Goal: Use online tool/utility: Utilize a website feature to perform a specific function

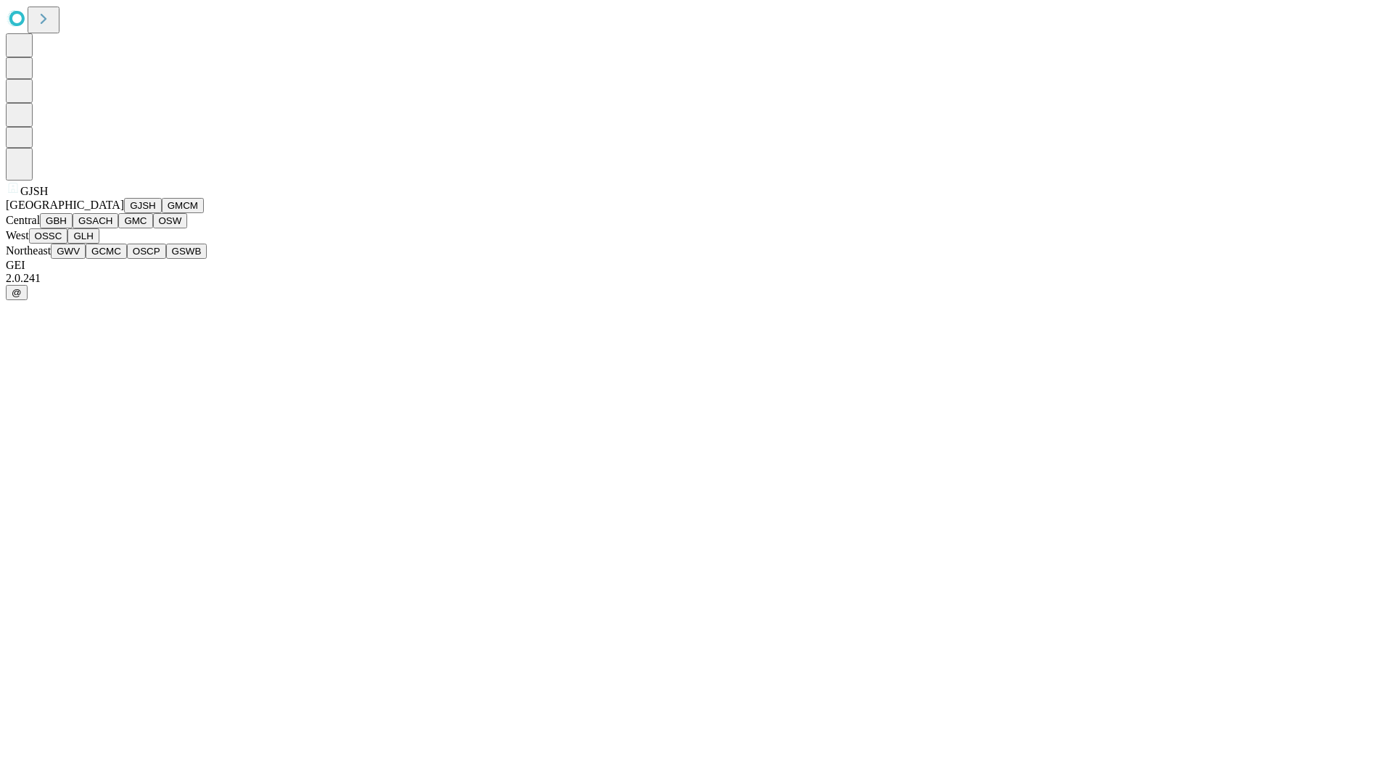
click at [124, 213] on button "GJSH" at bounding box center [143, 205] width 38 height 15
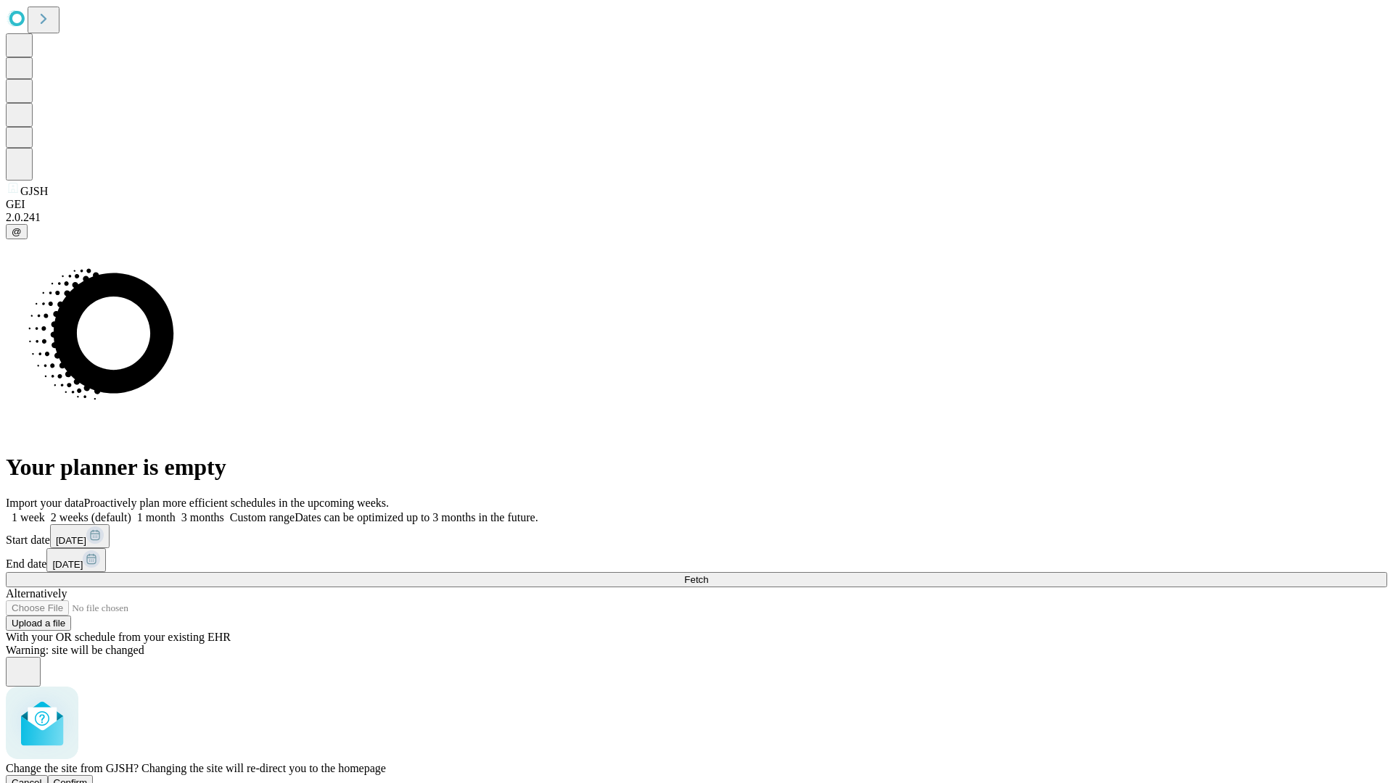
click at [88, 778] on span "Confirm" at bounding box center [71, 783] width 34 height 11
click at [176, 511] on label "1 month" at bounding box center [153, 517] width 44 height 12
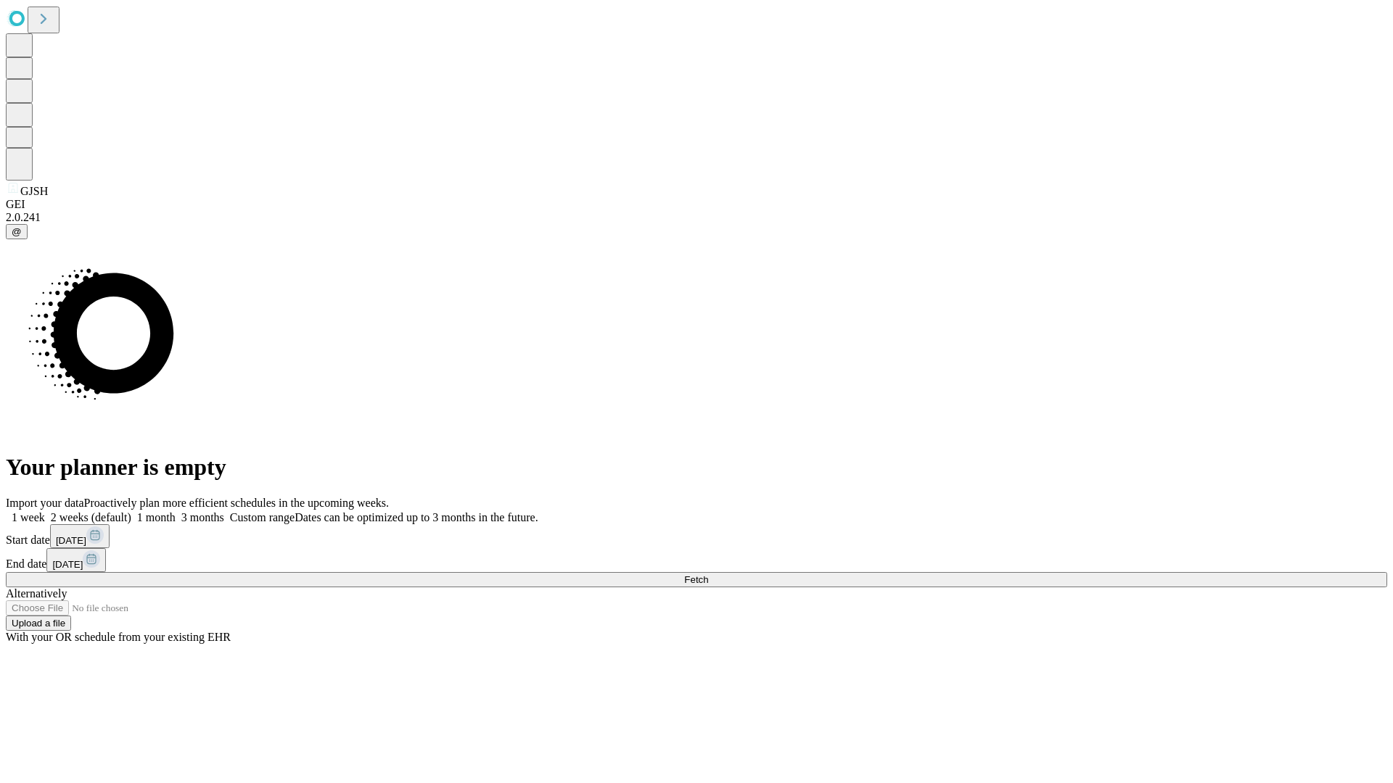
click at [708, 574] on span "Fetch" at bounding box center [696, 579] width 24 height 11
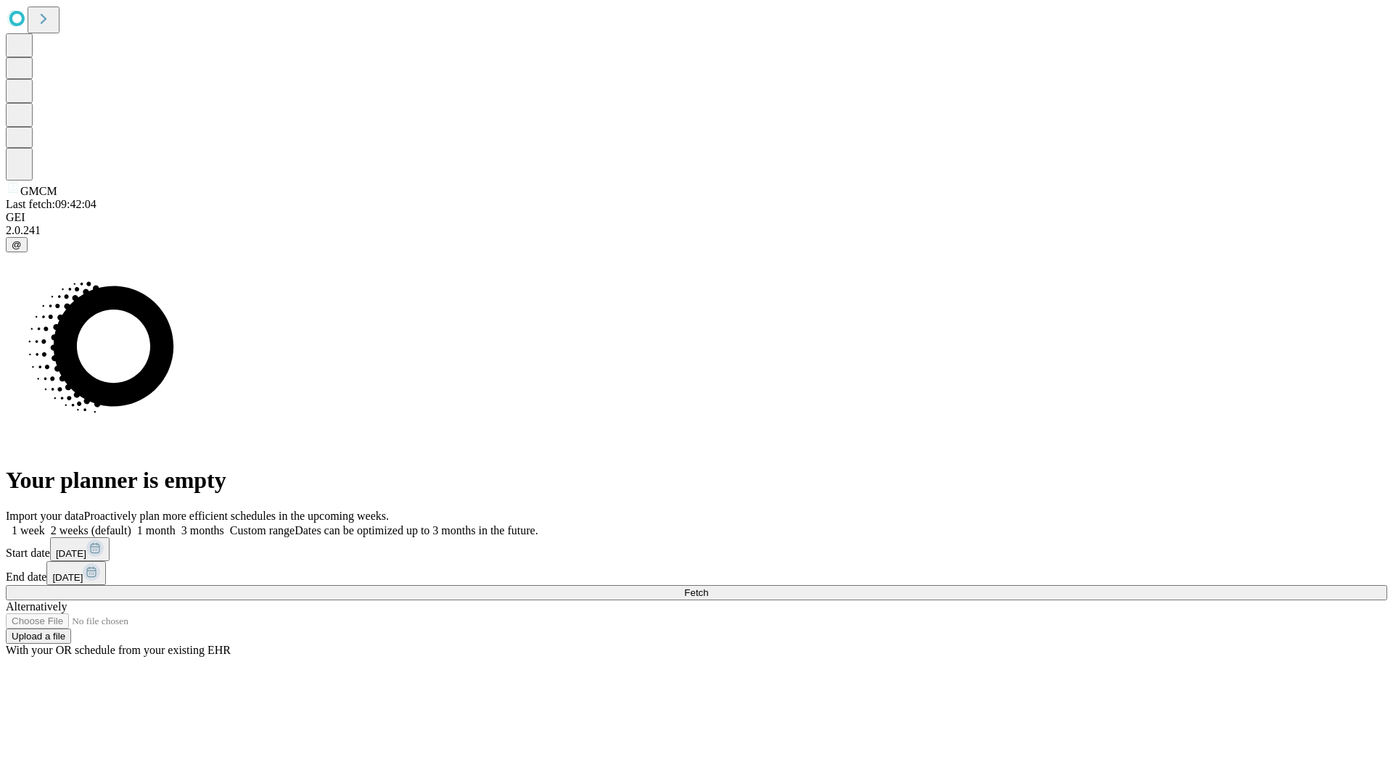
click at [708, 588] on span "Fetch" at bounding box center [696, 593] width 24 height 11
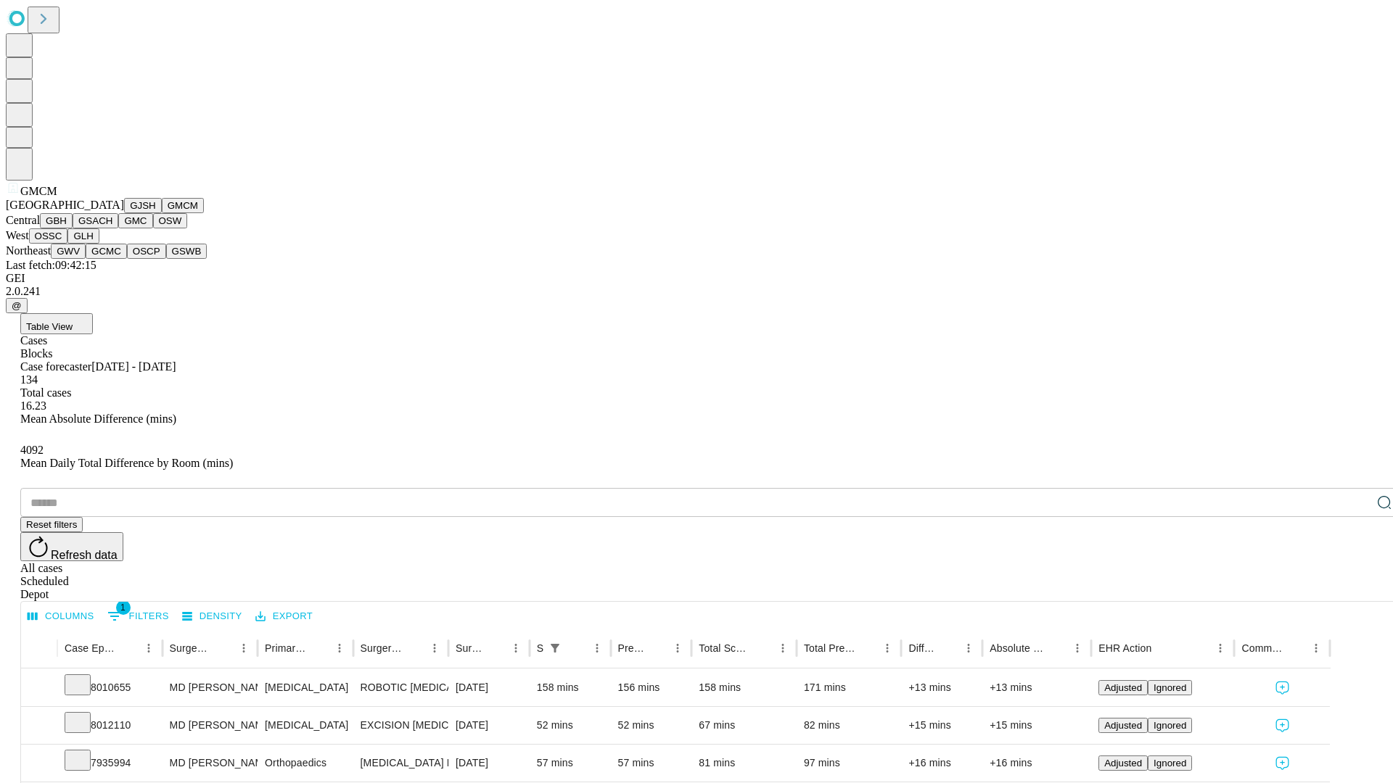
click at [73, 228] on button "GBH" at bounding box center [56, 220] width 33 height 15
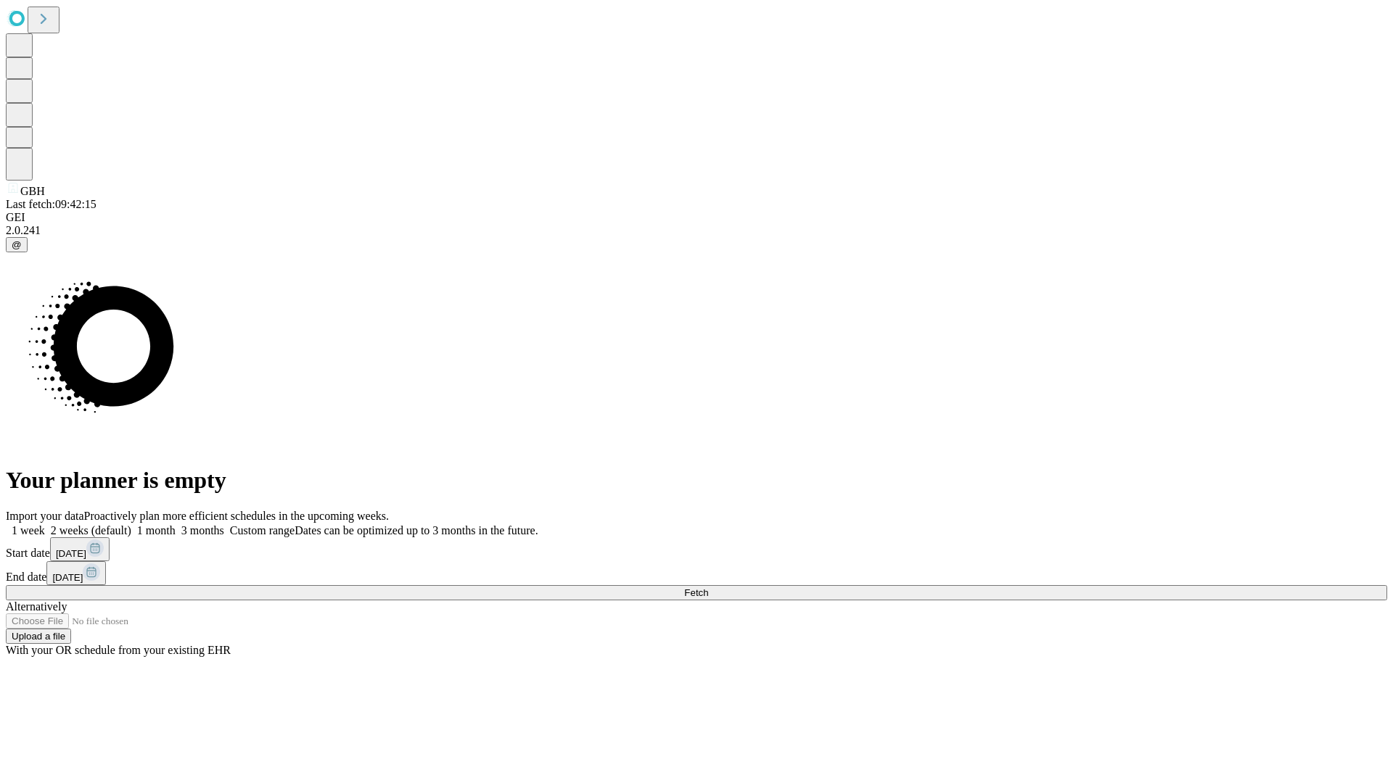
click at [176, 524] on label "1 month" at bounding box center [153, 530] width 44 height 12
click at [708, 588] on span "Fetch" at bounding box center [696, 593] width 24 height 11
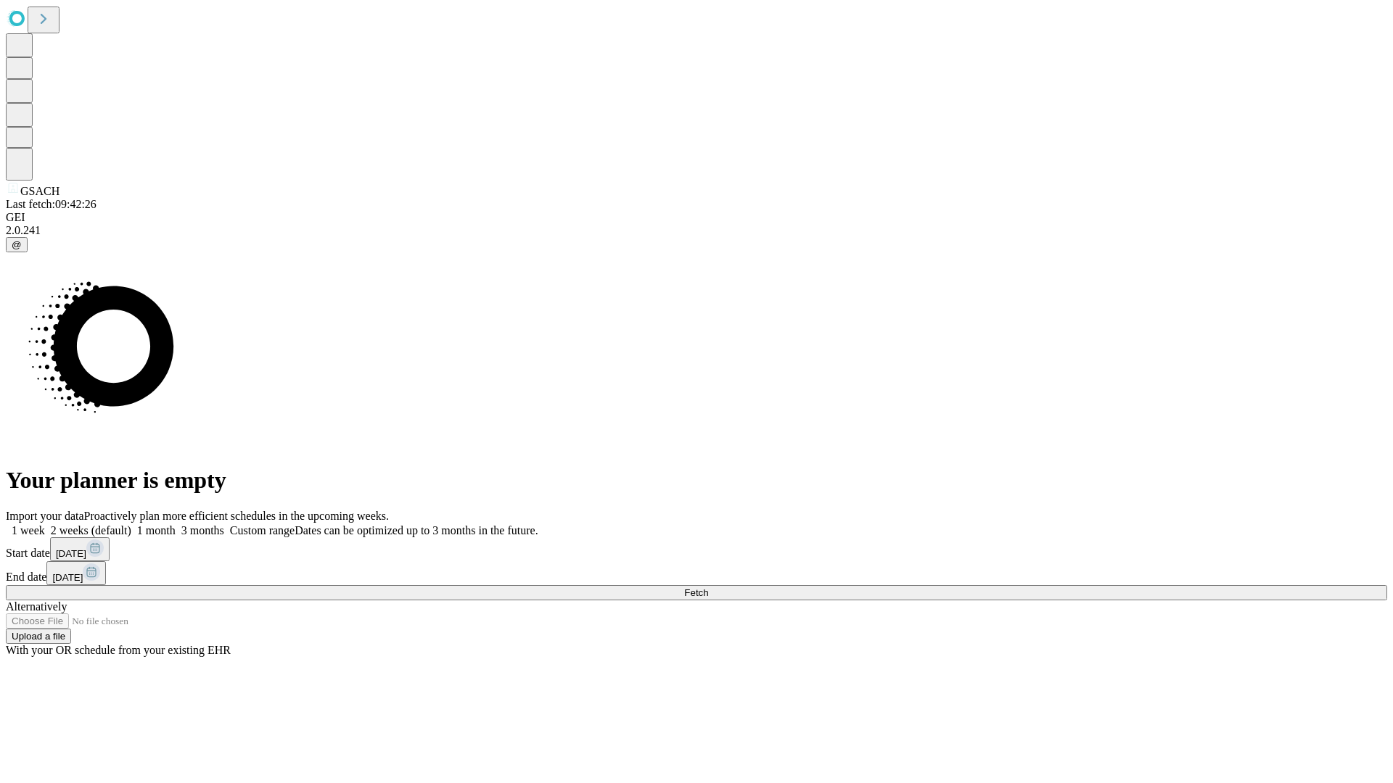
click at [176, 524] on label "1 month" at bounding box center [153, 530] width 44 height 12
click at [708, 588] on span "Fetch" at bounding box center [696, 593] width 24 height 11
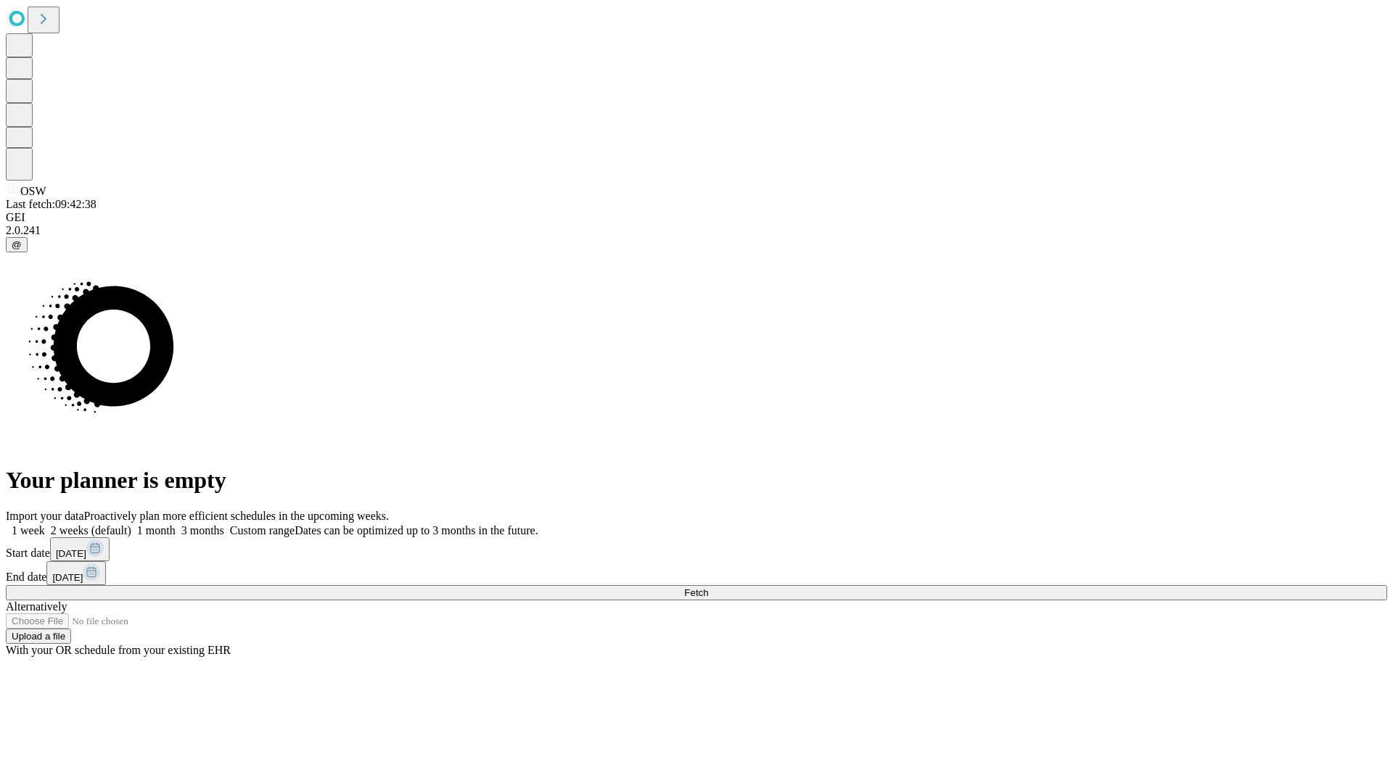
click at [176, 524] on label "1 month" at bounding box center [153, 530] width 44 height 12
click at [708, 588] on span "Fetch" at bounding box center [696, 593] width 24 height 11
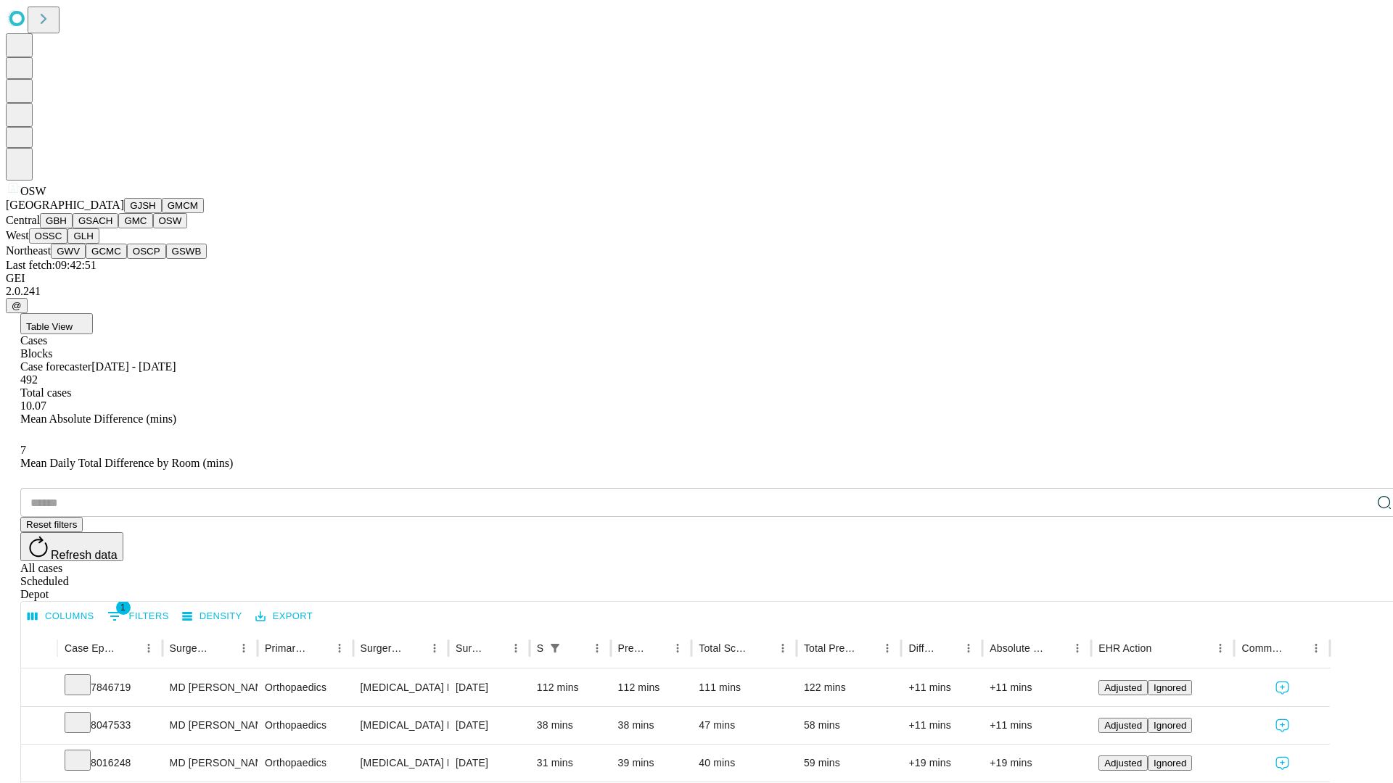
click at [68, 244] on button "OSSC" at bounding box center [48, 235] width 39 height 15
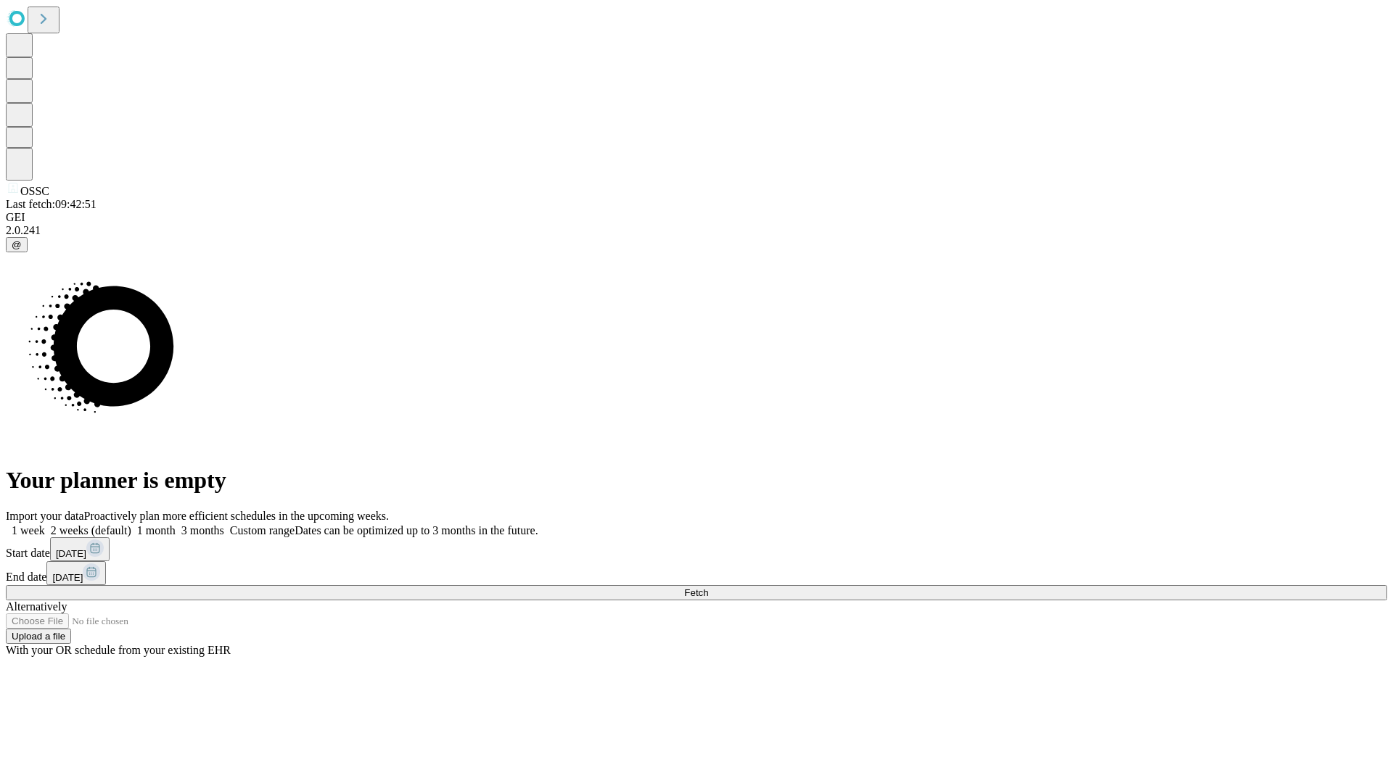
click at [708, 588] on span "Fetch" at bounding box center [696, 593] width 24 height 11
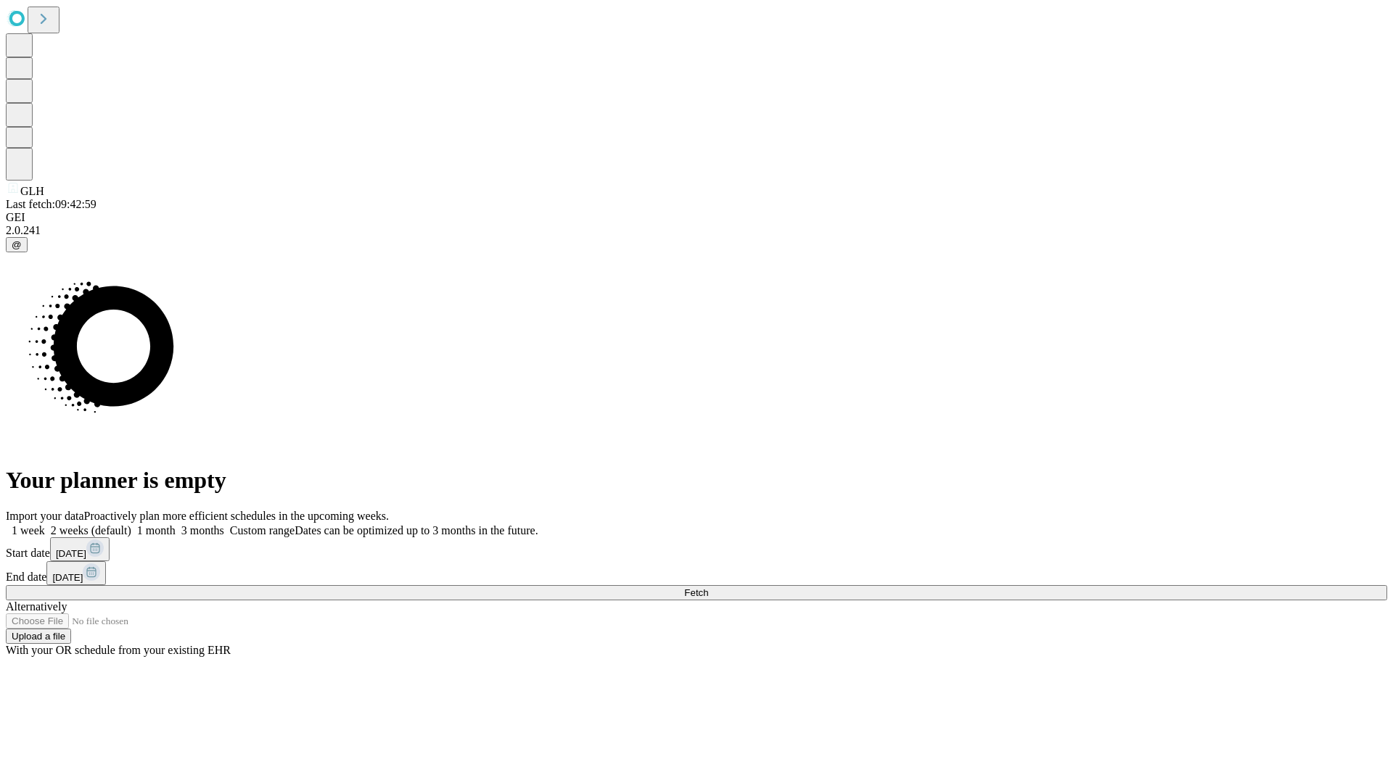
click at [176, 524] on label "1 month" at bounding box center [153, 530] width 44 height 12
click at [708, 588] on span "Fetch" at bounding box center [696, 593] width 24 height 11
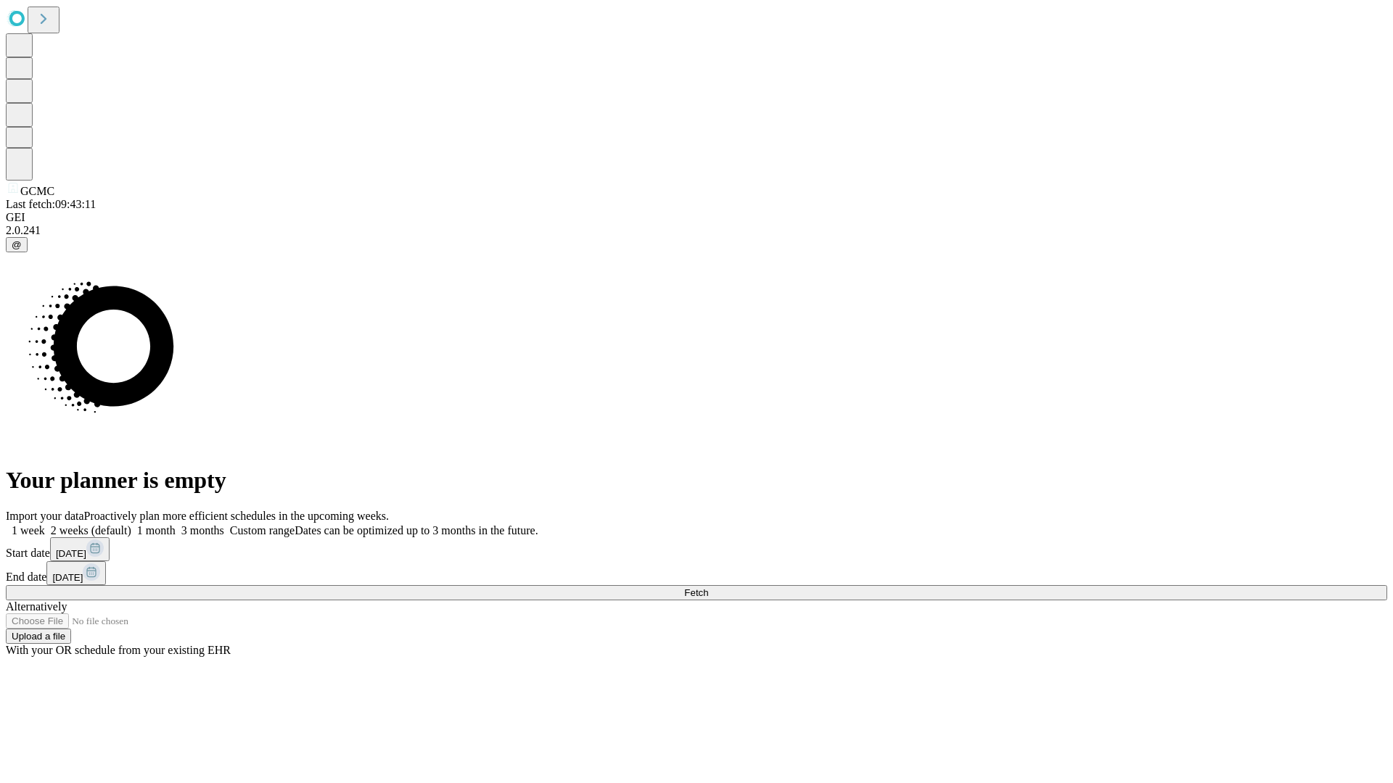
click at [176, 524] on label "1 month" at bounding box center [153, 530] width 44 height 12
click at [708, 588] on span "Fetch" at bounding box center [696, 593] width 24 height 11
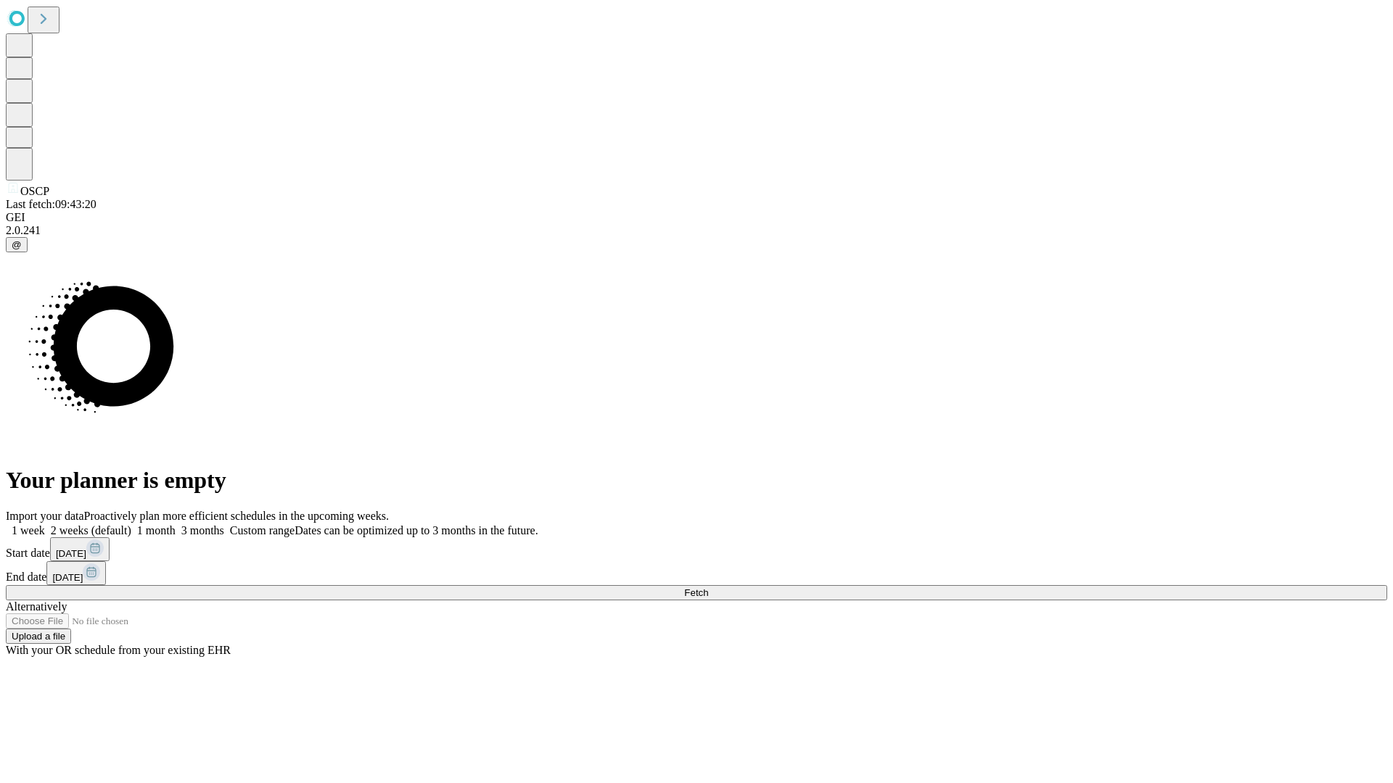
click at [176, 524] on label "1 month" at bounding box center [153, 530] width 44 height 12
click at [708, 588] on span "Fetch" at bounding box center [696, 593] width 24 height 11
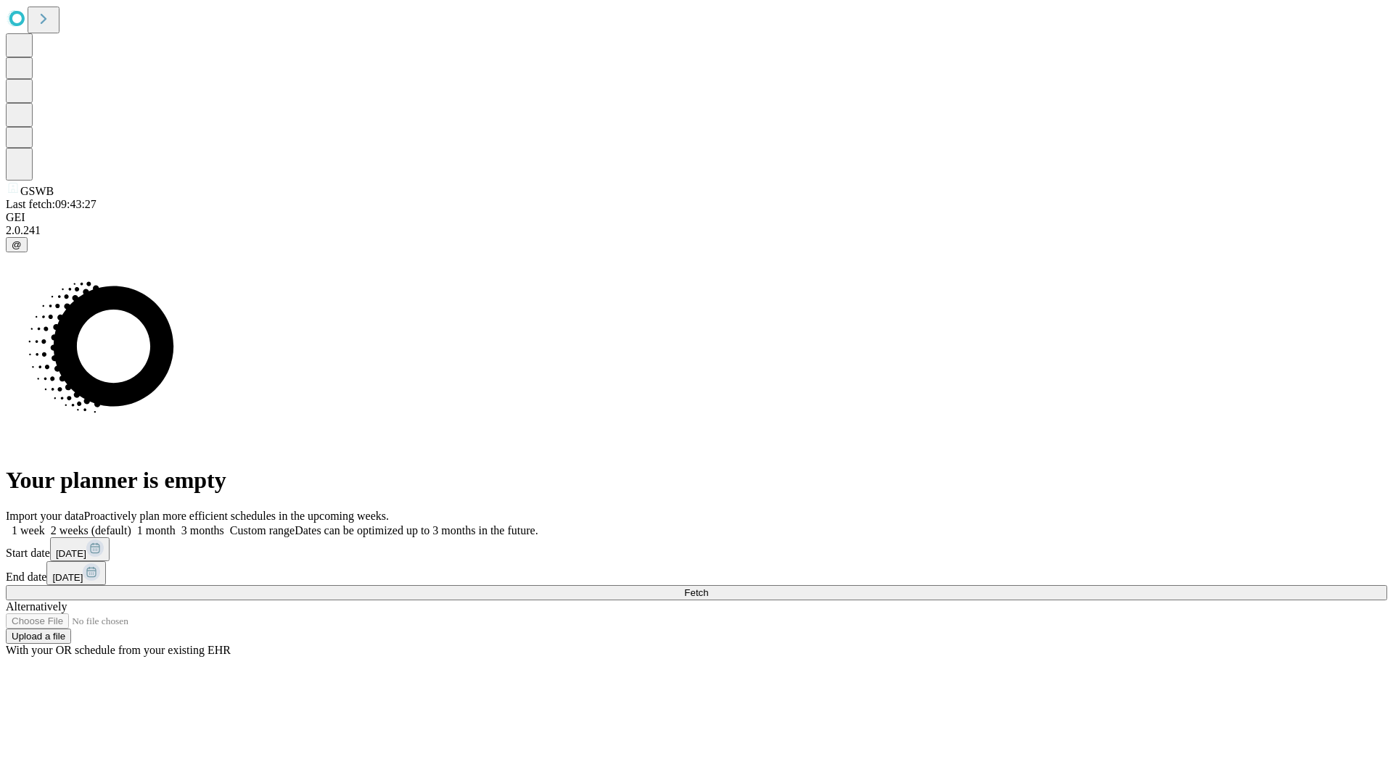
click at [176, 524] on label "1 month" at bounding box center [153, 530] width 44 height 12
click at [708, 588] on span "Fetch" at bounding box center [696, 593] width 24 height 11
